Goal: Go to known website: Access a specific website the user already knows

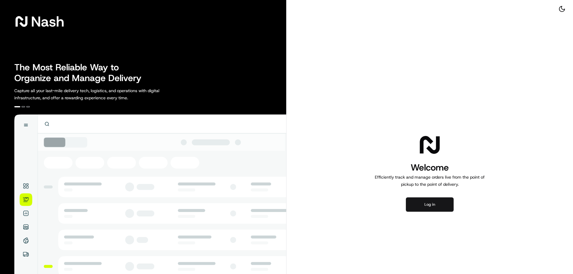
click at [432, 207] on button "Log in" at bounding box center [430, 205] width 48 height 14
